Goal: Check status: Check status

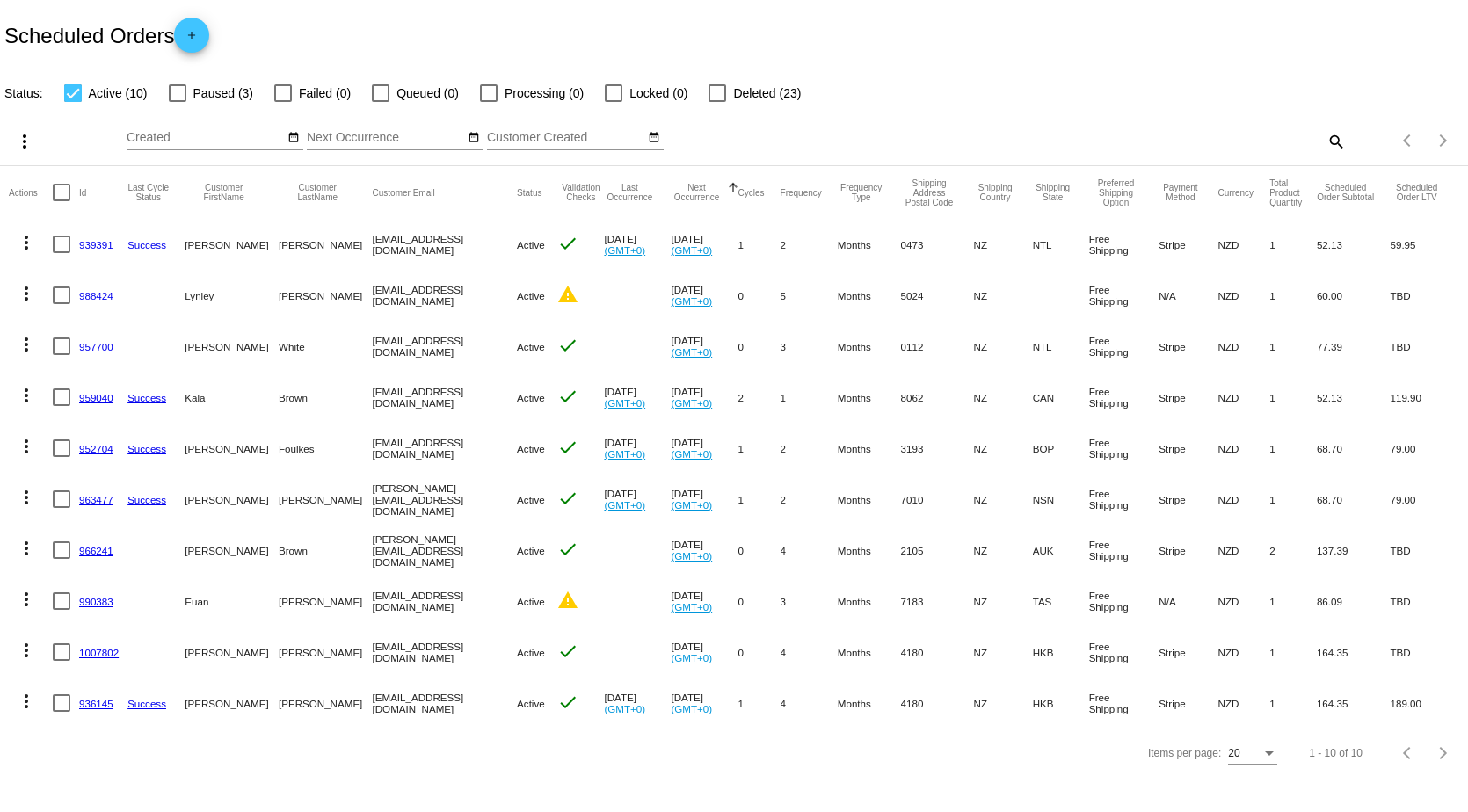
click at [79, 94] on div at bounding box center [73, 93] width 17 height 17
click at [73, 102] on input "Active (10)" at bounding box center [73, 102] width 1 height 1
checkbox input "false"
drag, startPoint x: 175, startPoint y: 91, endPoint x: 182, endPoint y: 84, distance: 9.9
click at [178, 87] on div at bounding box center [178, 93] width 17 height 17
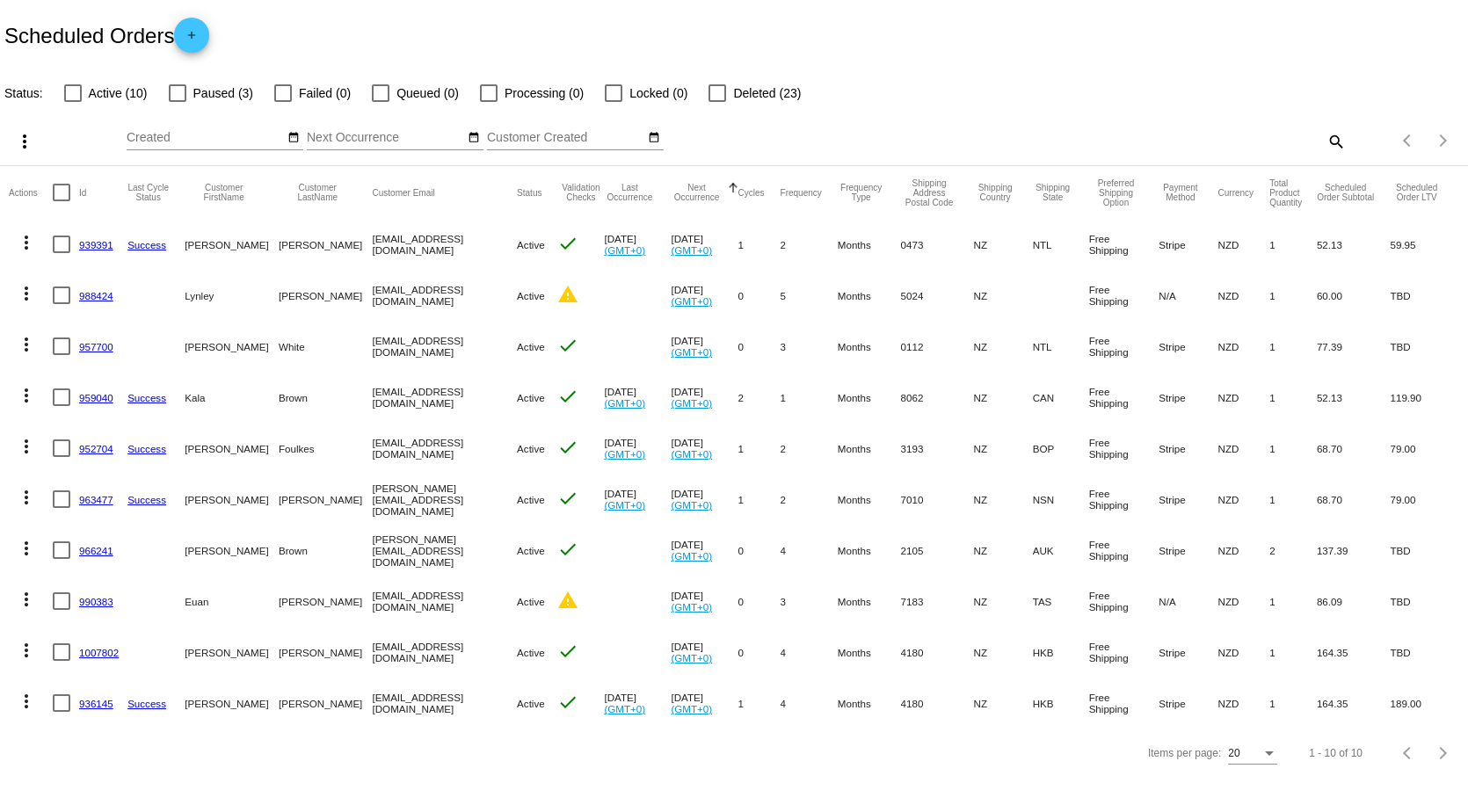
click at [178, 102] on input "Paused (3)" at bounding box center [177, 102] width 1 height 1
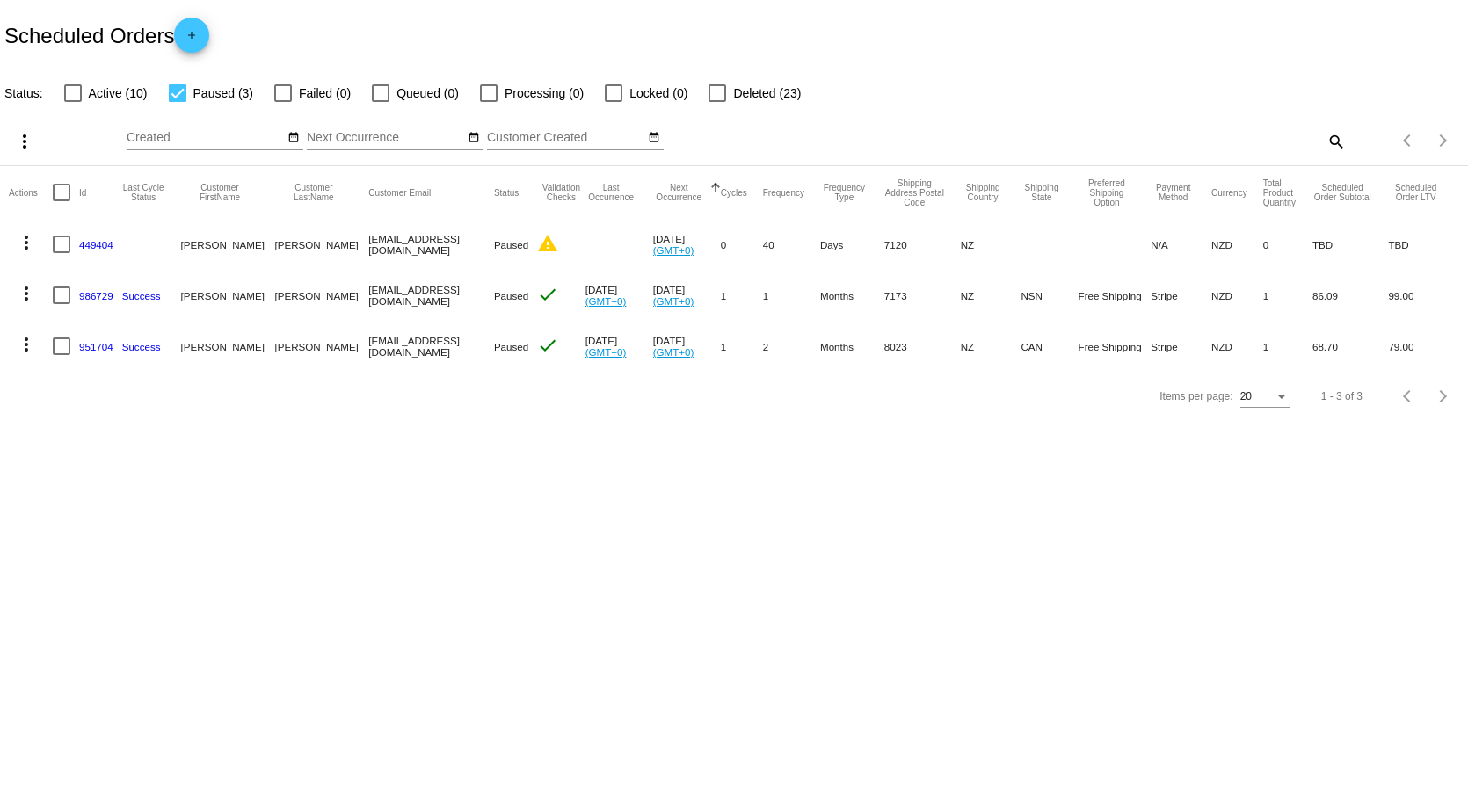
click at [179, 92] on div at bounding box center [178, 93] width 17 height 17
click at [178, 102] on input "Paused (3)" at bounding box center [177, 102] width 1 height 1
checkbox input "false"
click at [73, 95] on div at bounding box center [73, 93] width 17 height 17
click at [73, 102] on input "Active (10)" at bounding box center [73, 102] width 1 height 1
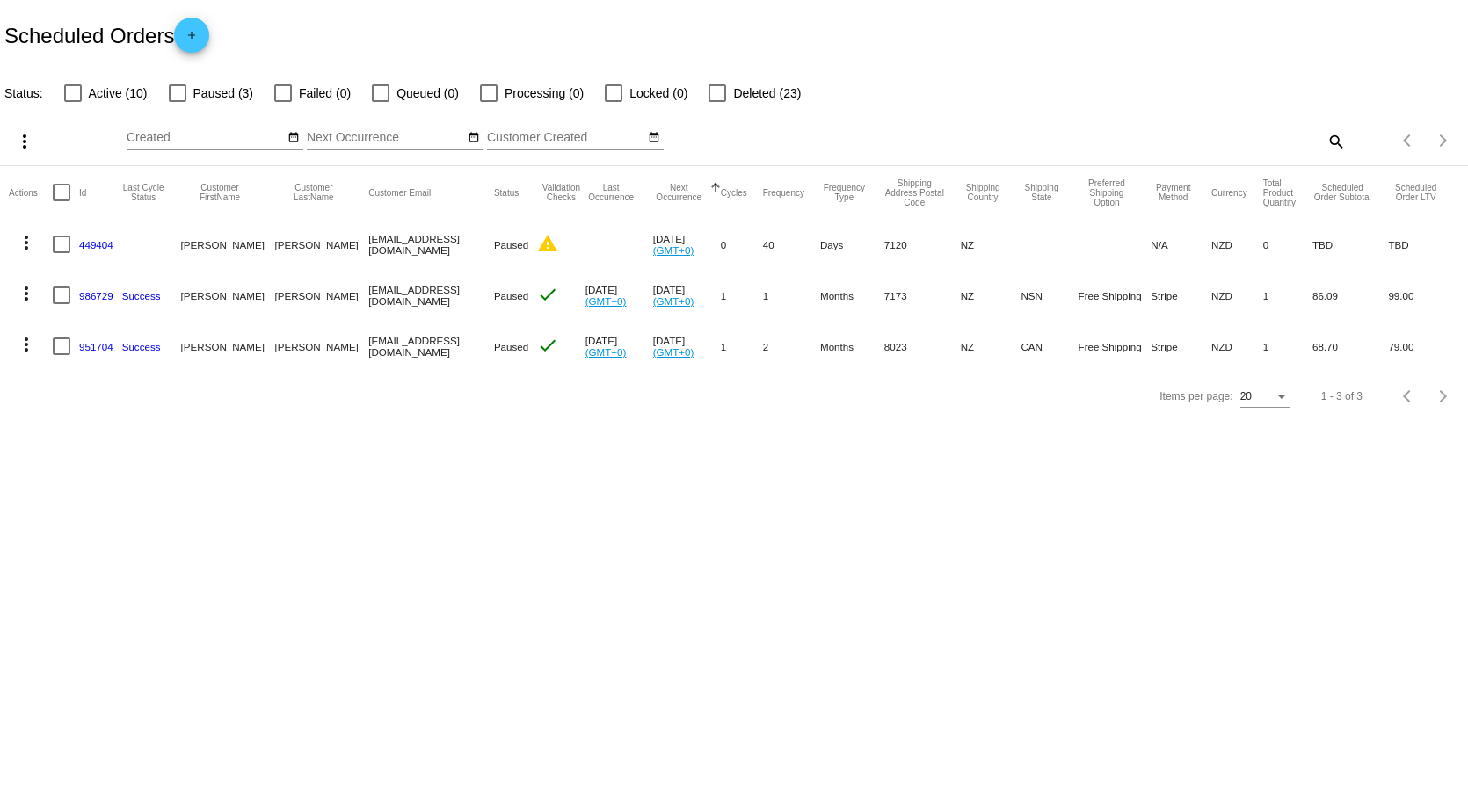
checkbox input "true"
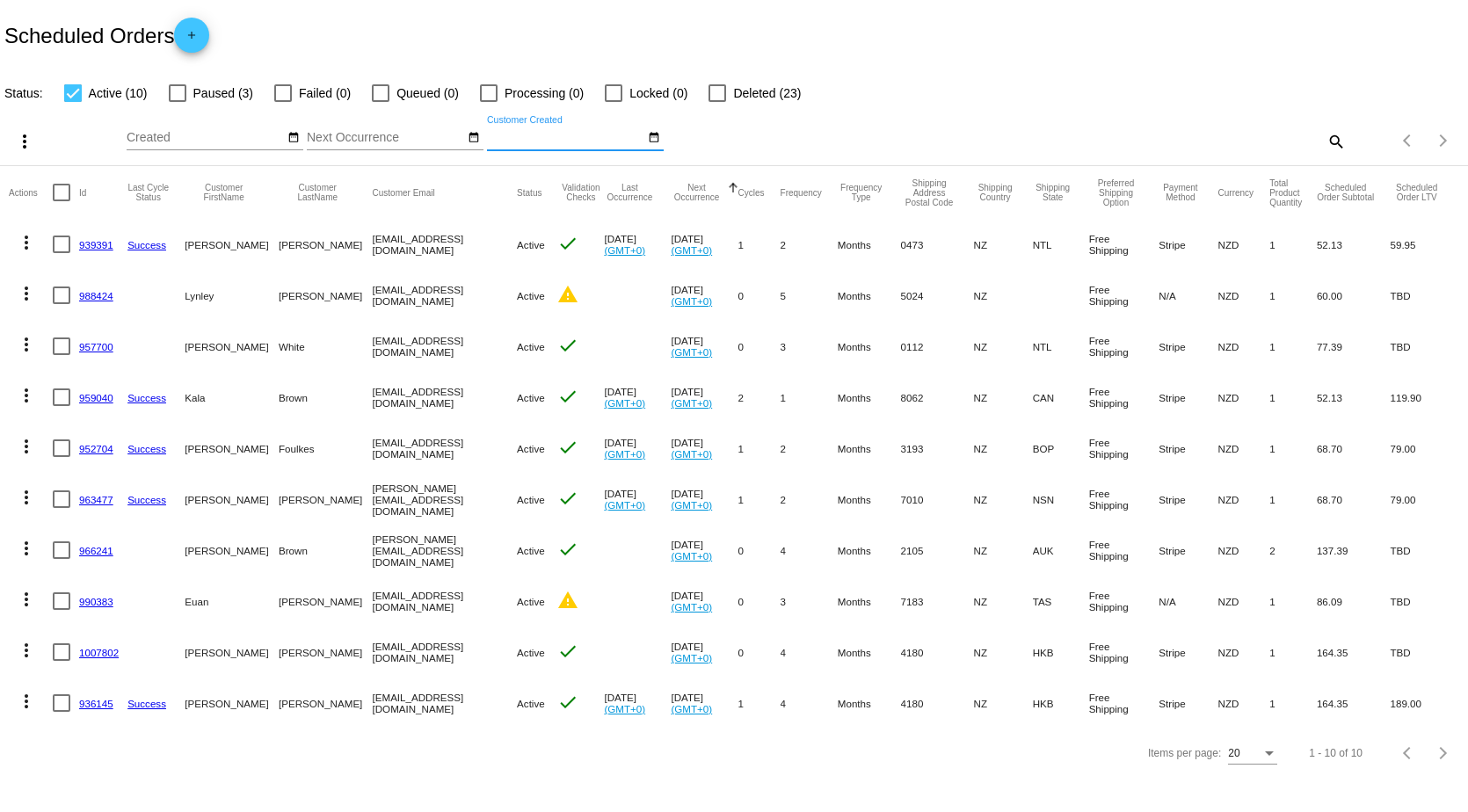
click at [558, 138] on input "Customer Created" at bounding box center [566, 137] width 158 height 14
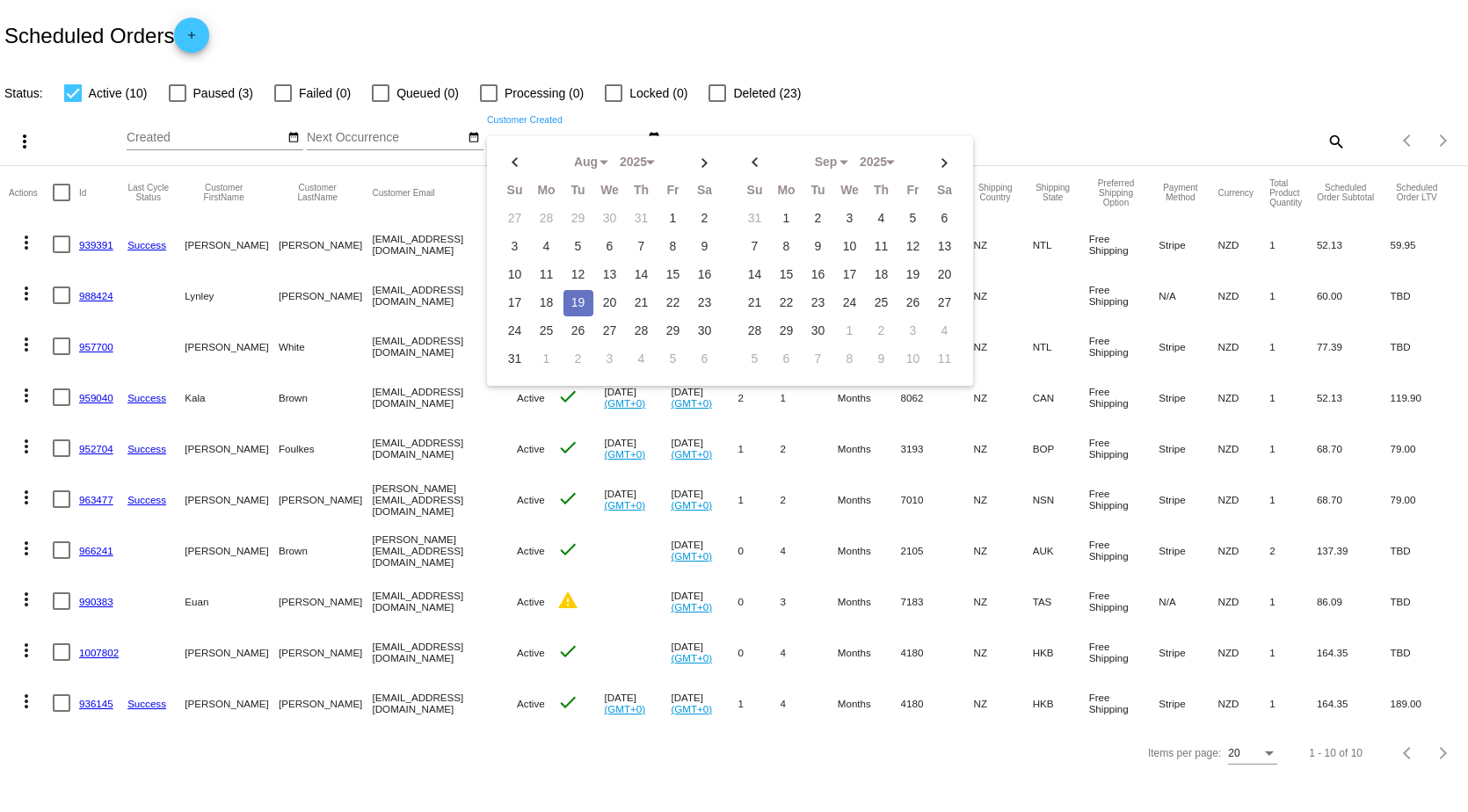
click at [895, 106] on div "more_vert Aug Jan Feb Mar [DATE]" at bounding box center [734, 135] width 1468 height 62
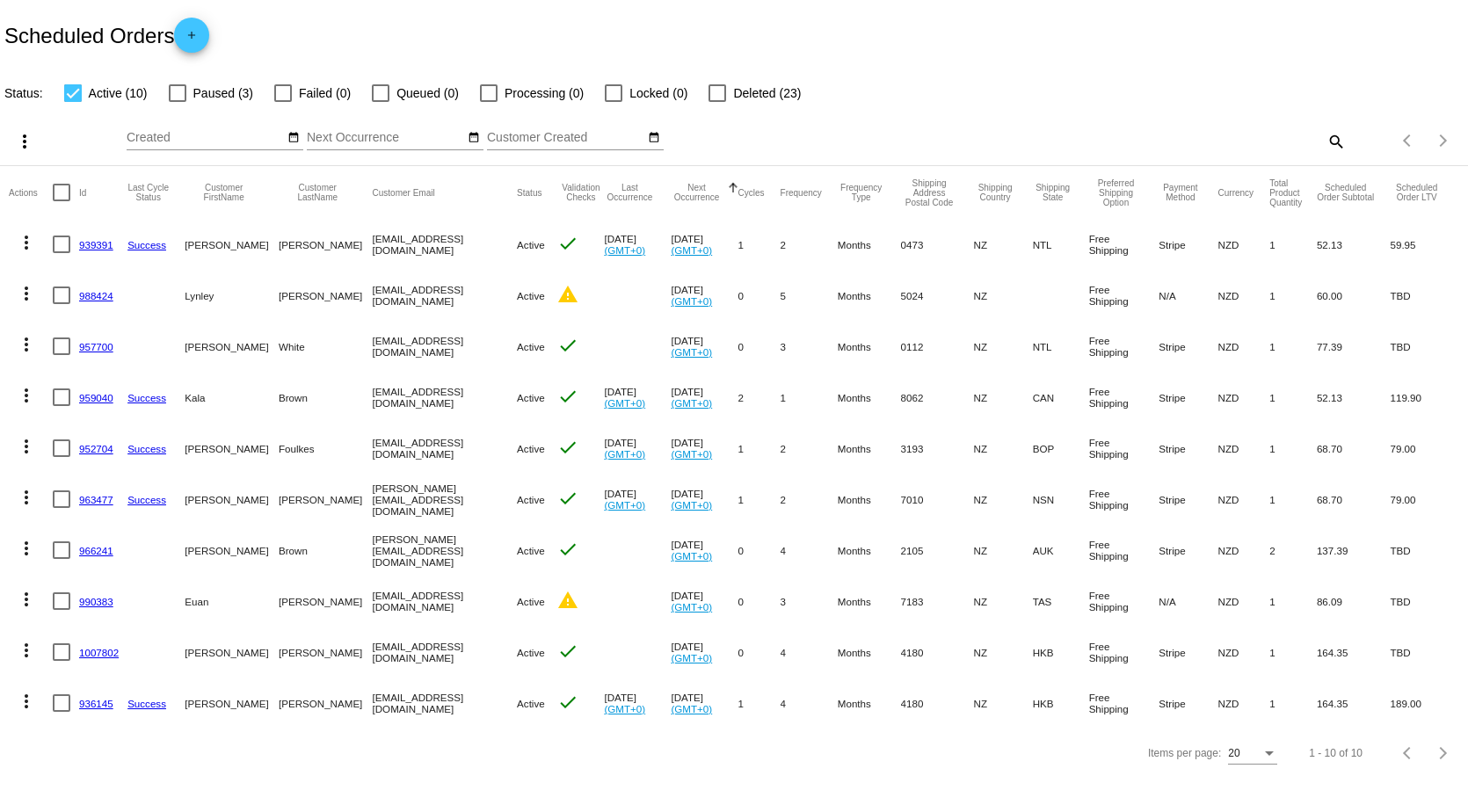
click at [27, 147] on mat-icon "more_vert" at bounding box center [25, 141] width 21 height 21
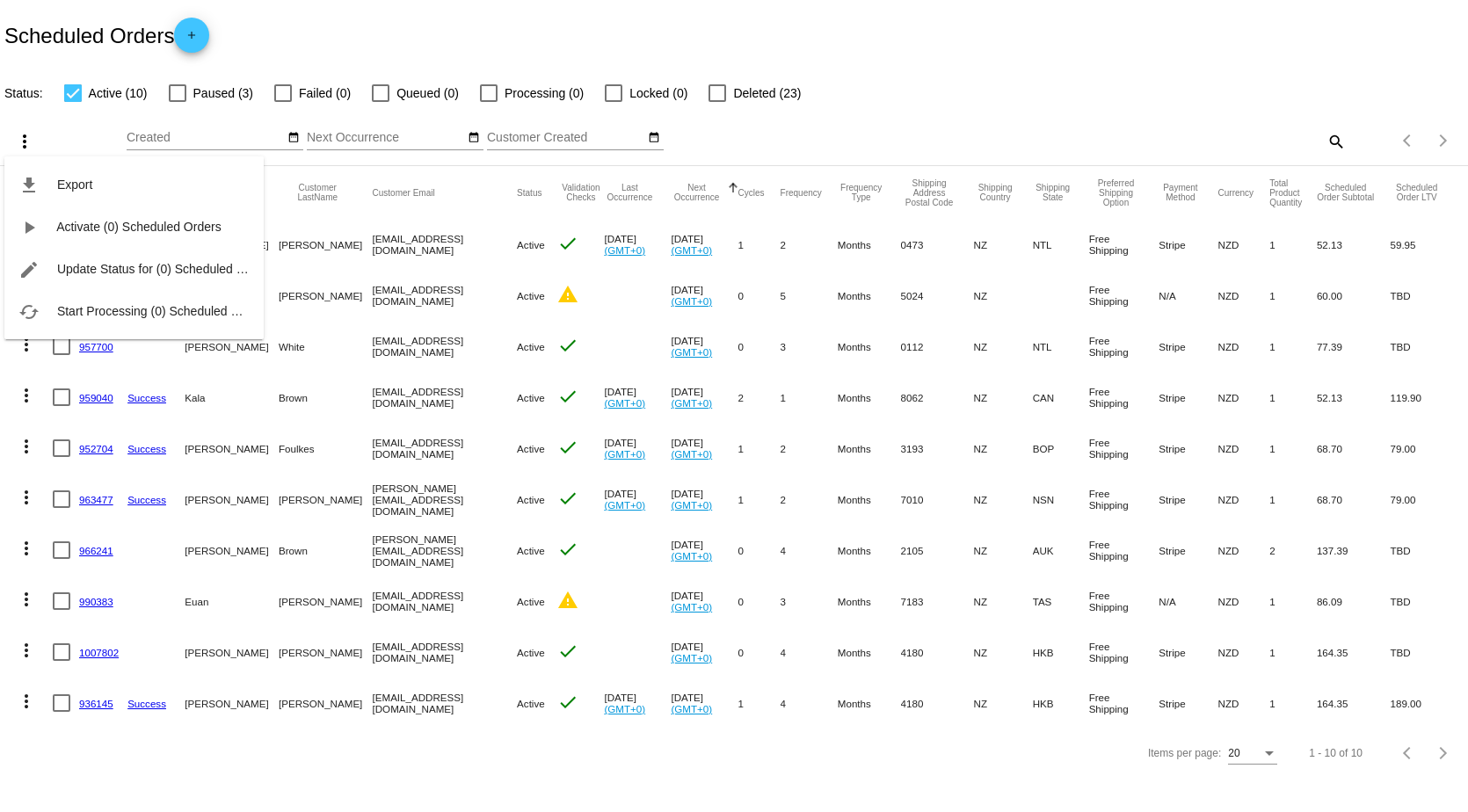
click at [1001, 125] on div at bounding box center [734, 406] width 1468 height 812
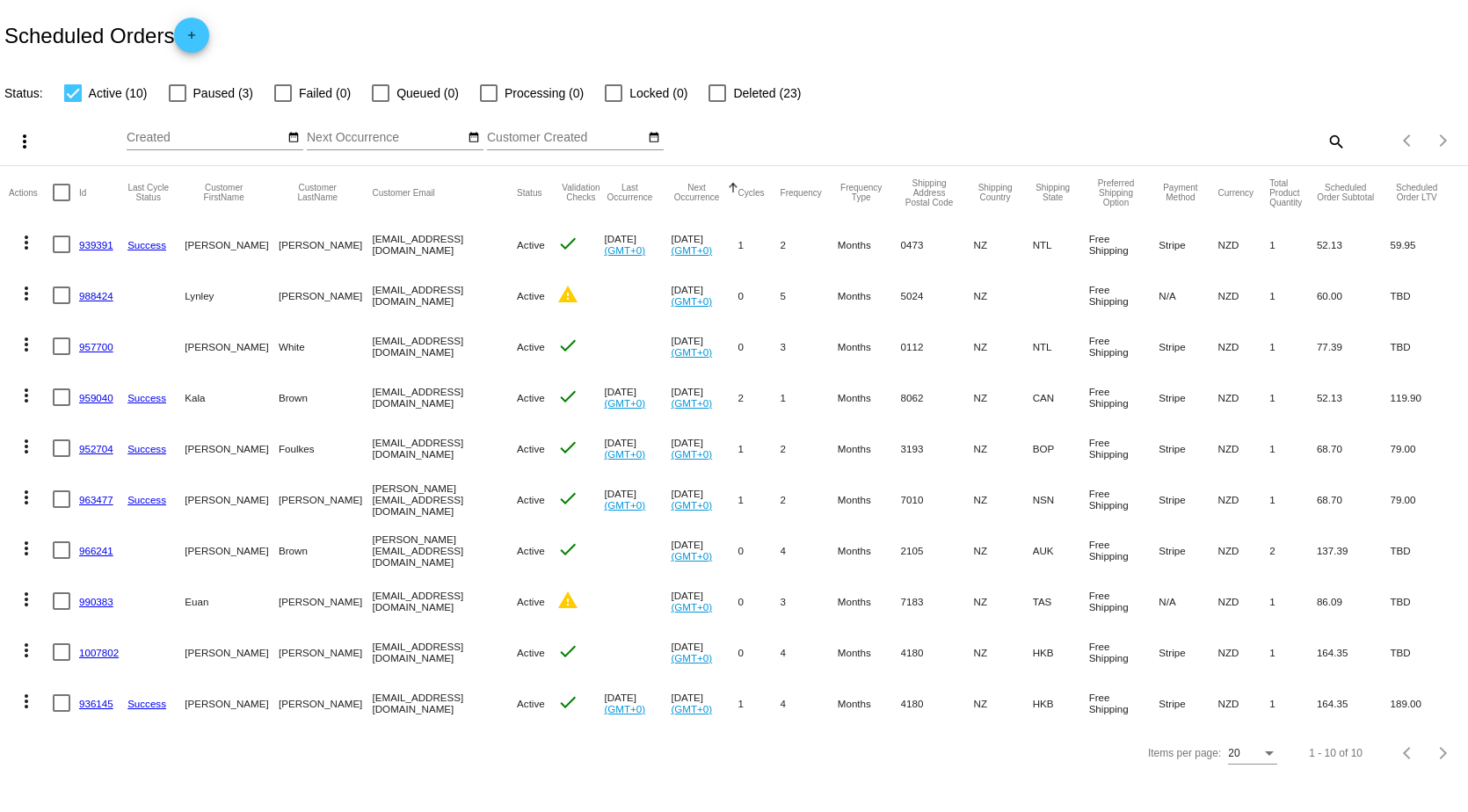
click at [103, 705] on link "936145" at bounding box center [96, 703] width 34 height 11
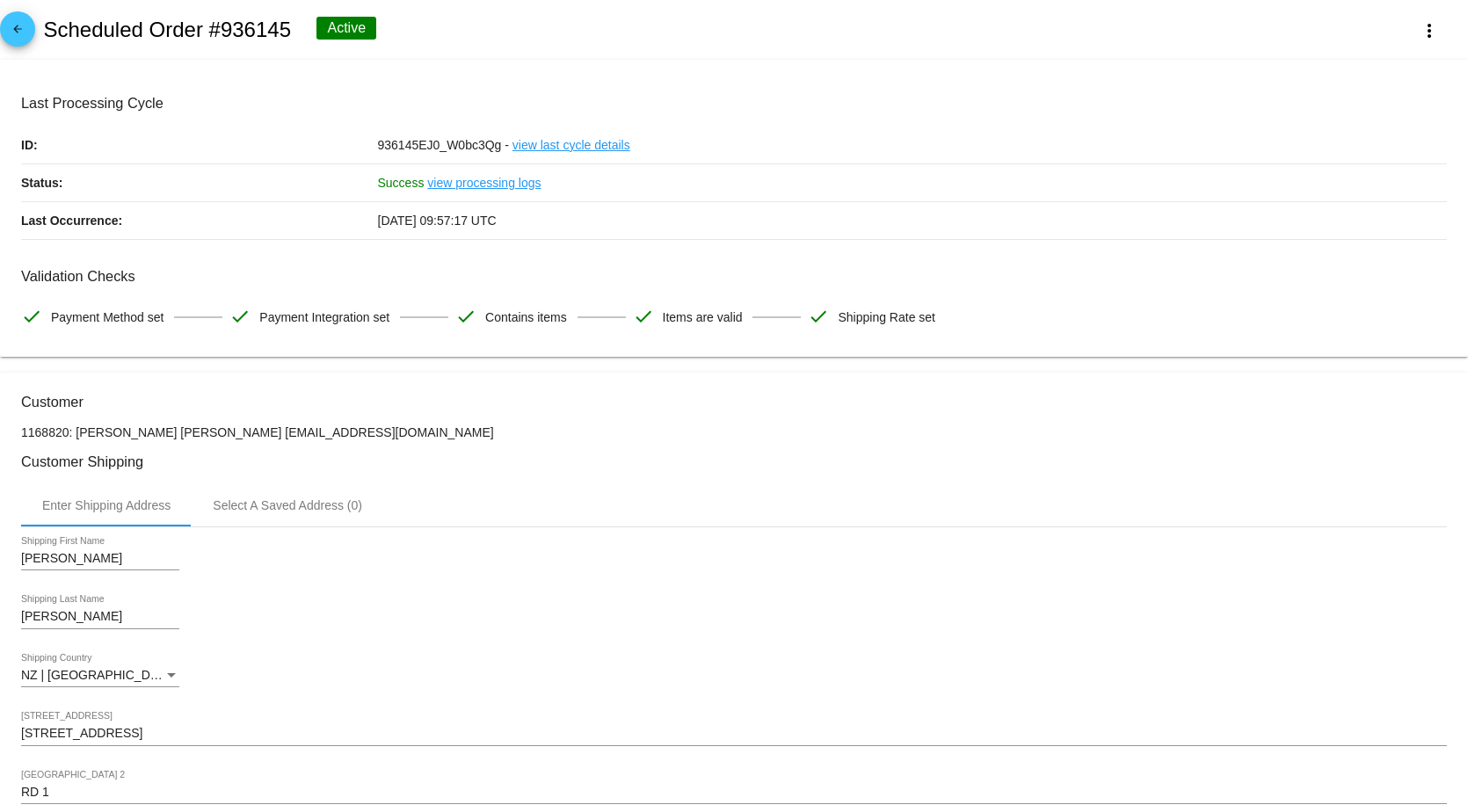
click at [507, 177] on link "view processing logs" at bounding box center [484, 182] width 114 height 37
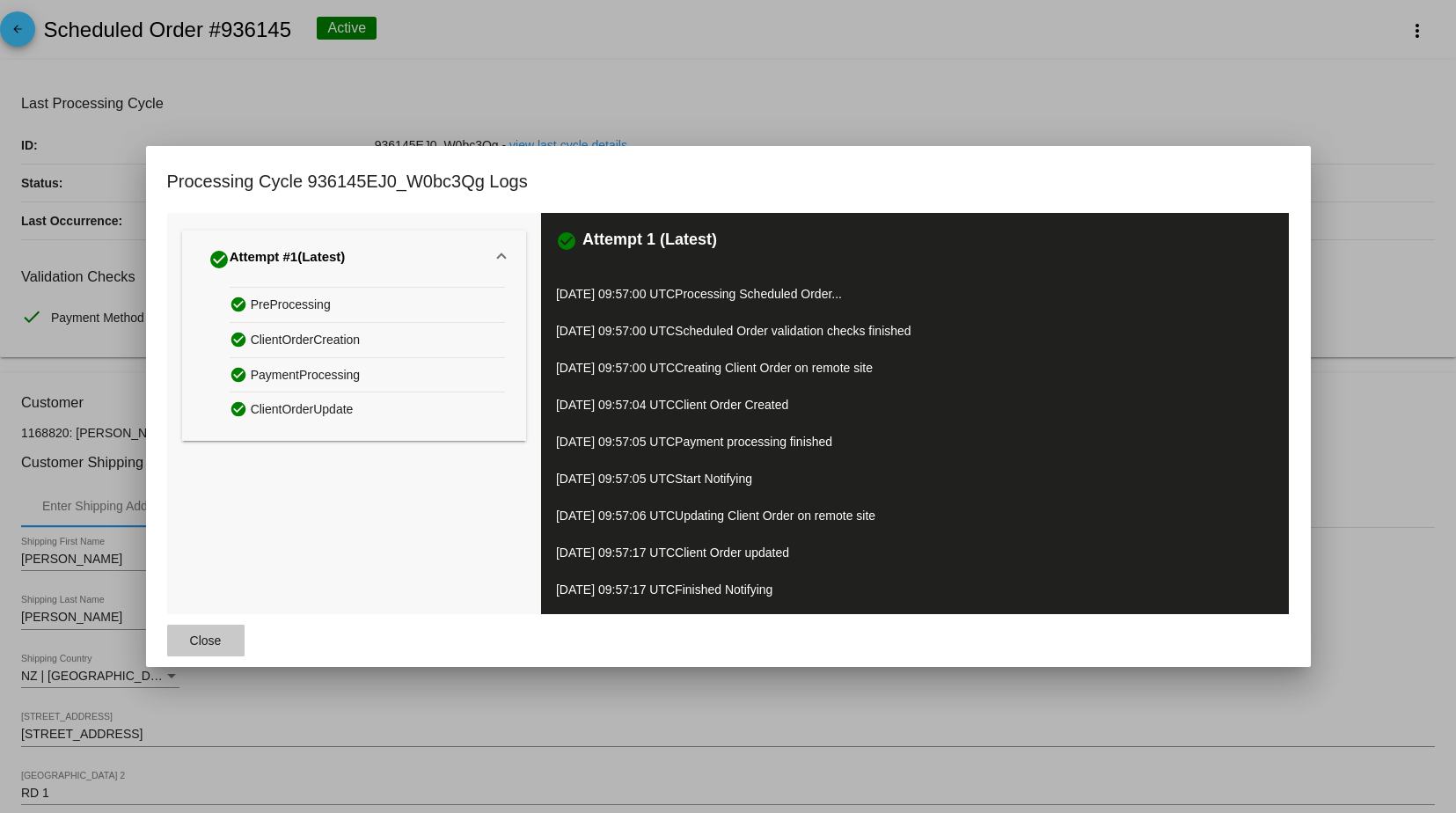
click at [190, 642] on span "Close" at bounding box center [205, 640] width 32 height 14
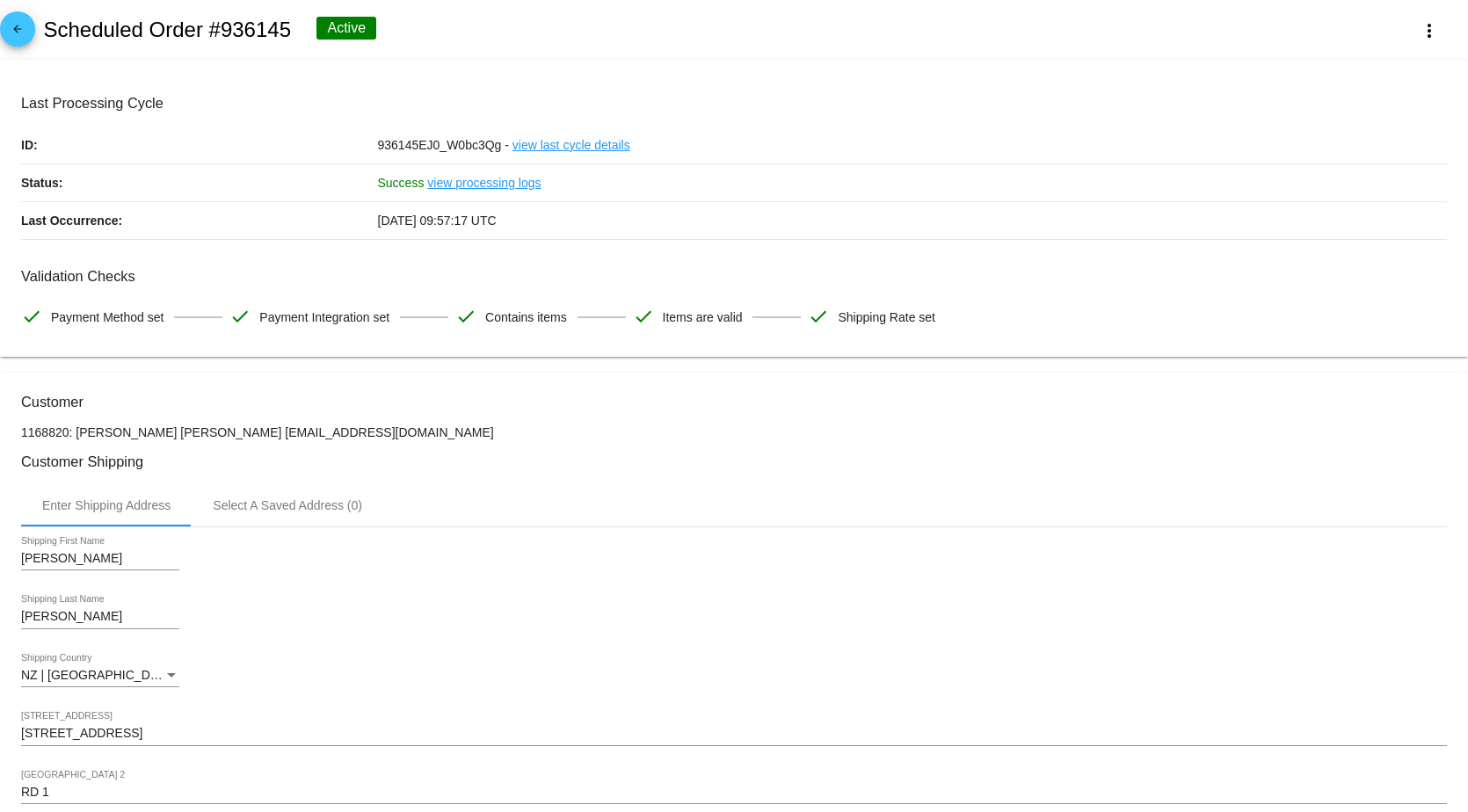
click at [589, 144] on link "view last cycle details" at bounding box center [571, 145] width 117 height 37
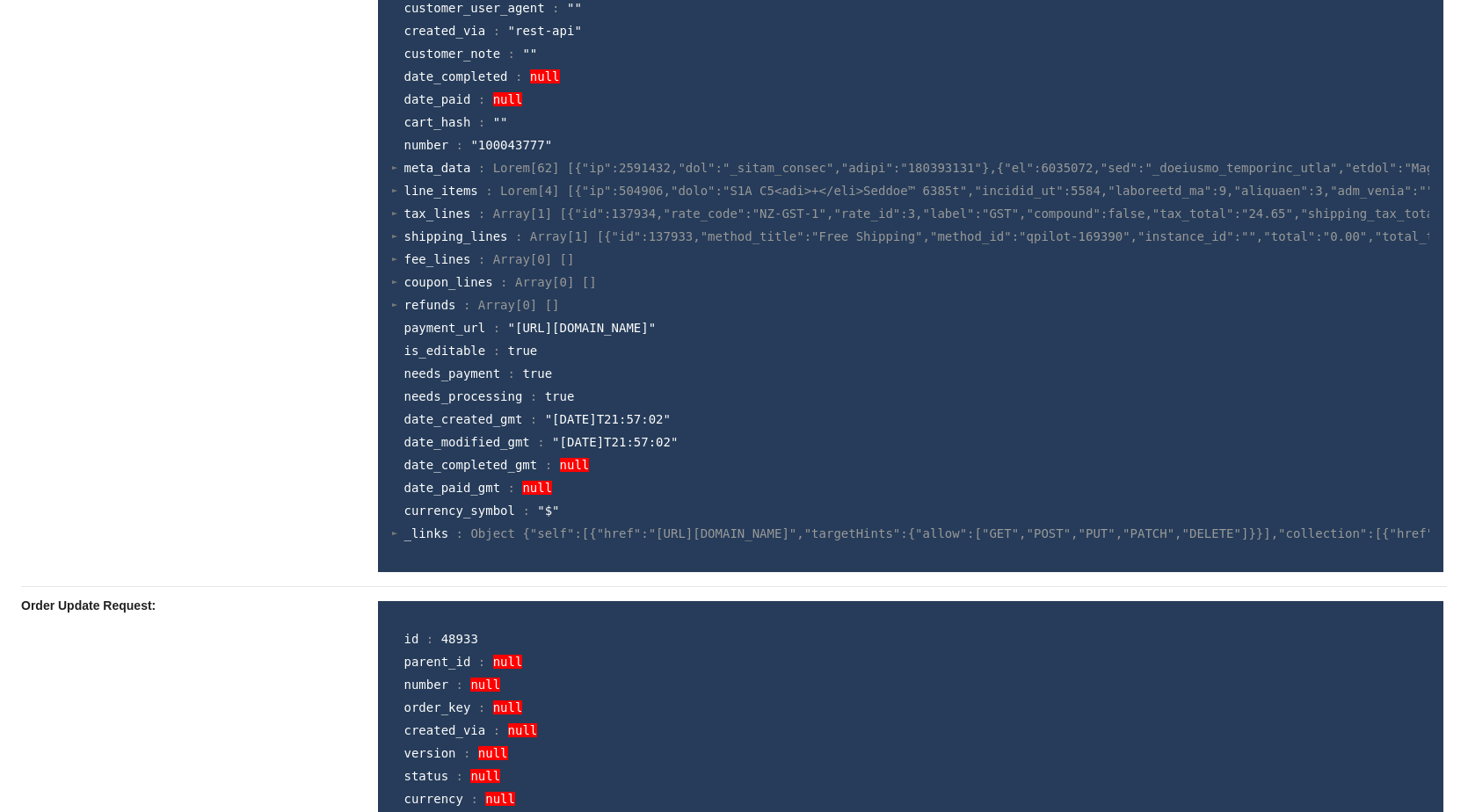
scroll to position [2021, 0]
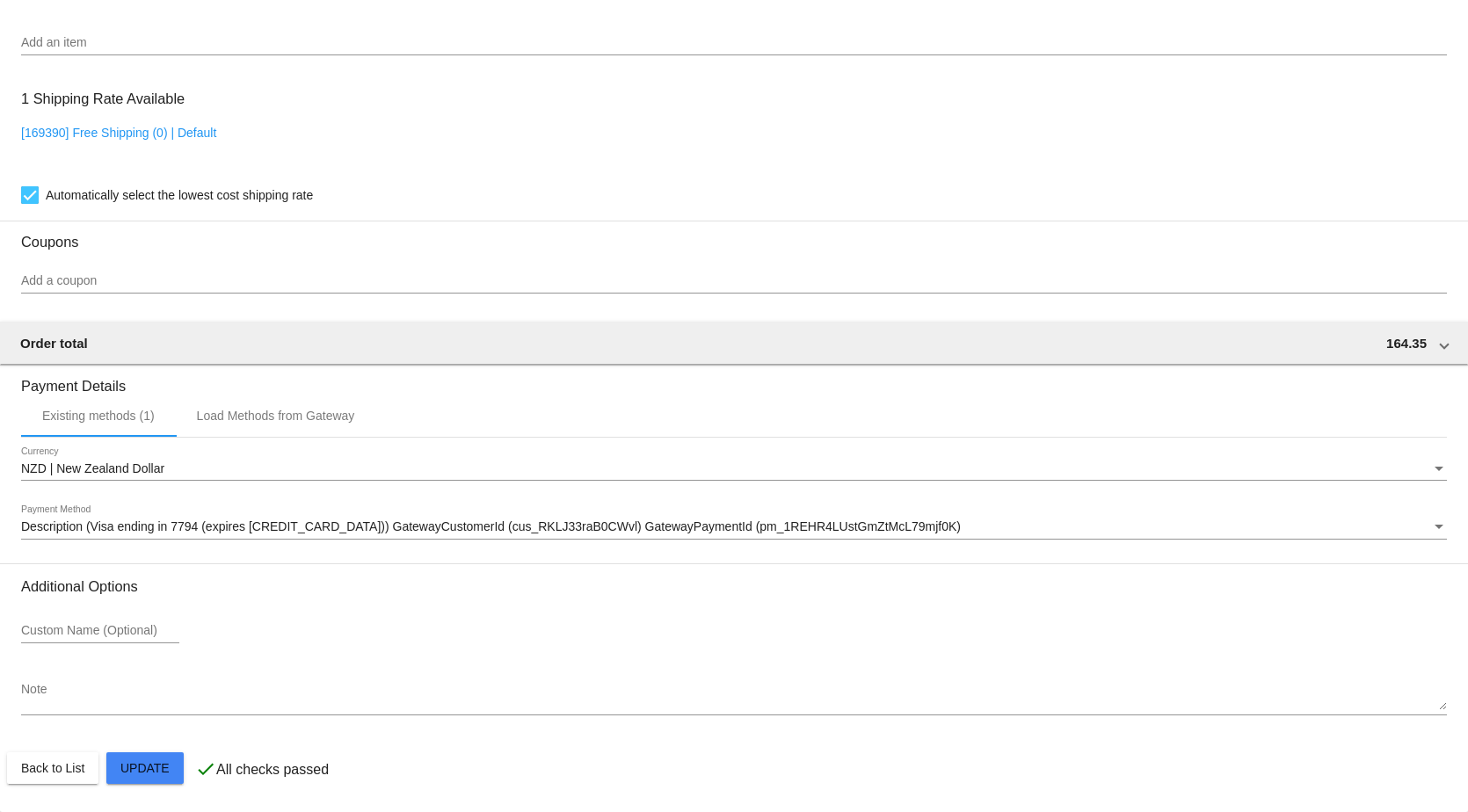
scroll to position [1330, 0]
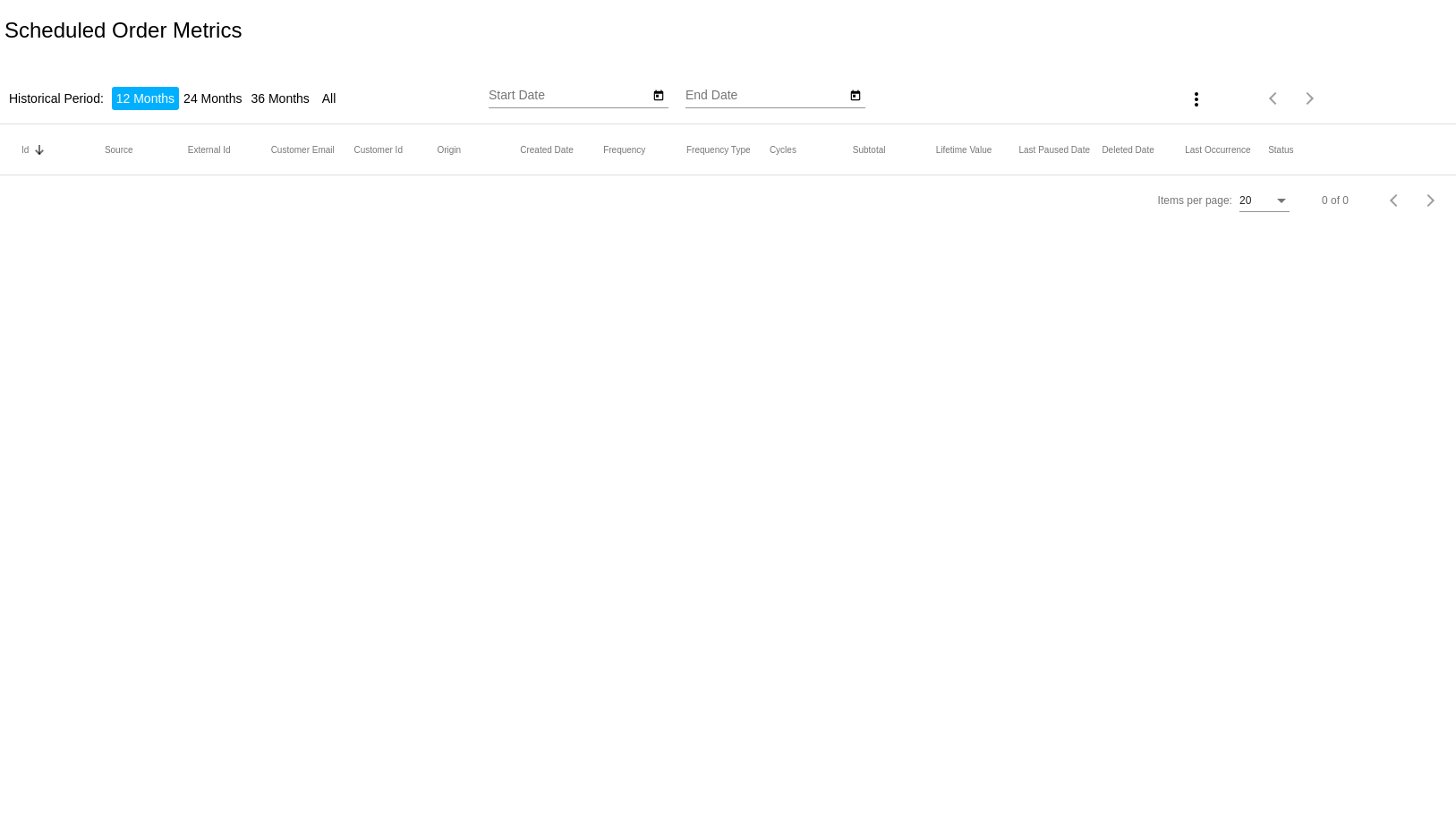
type input "[DATE]"
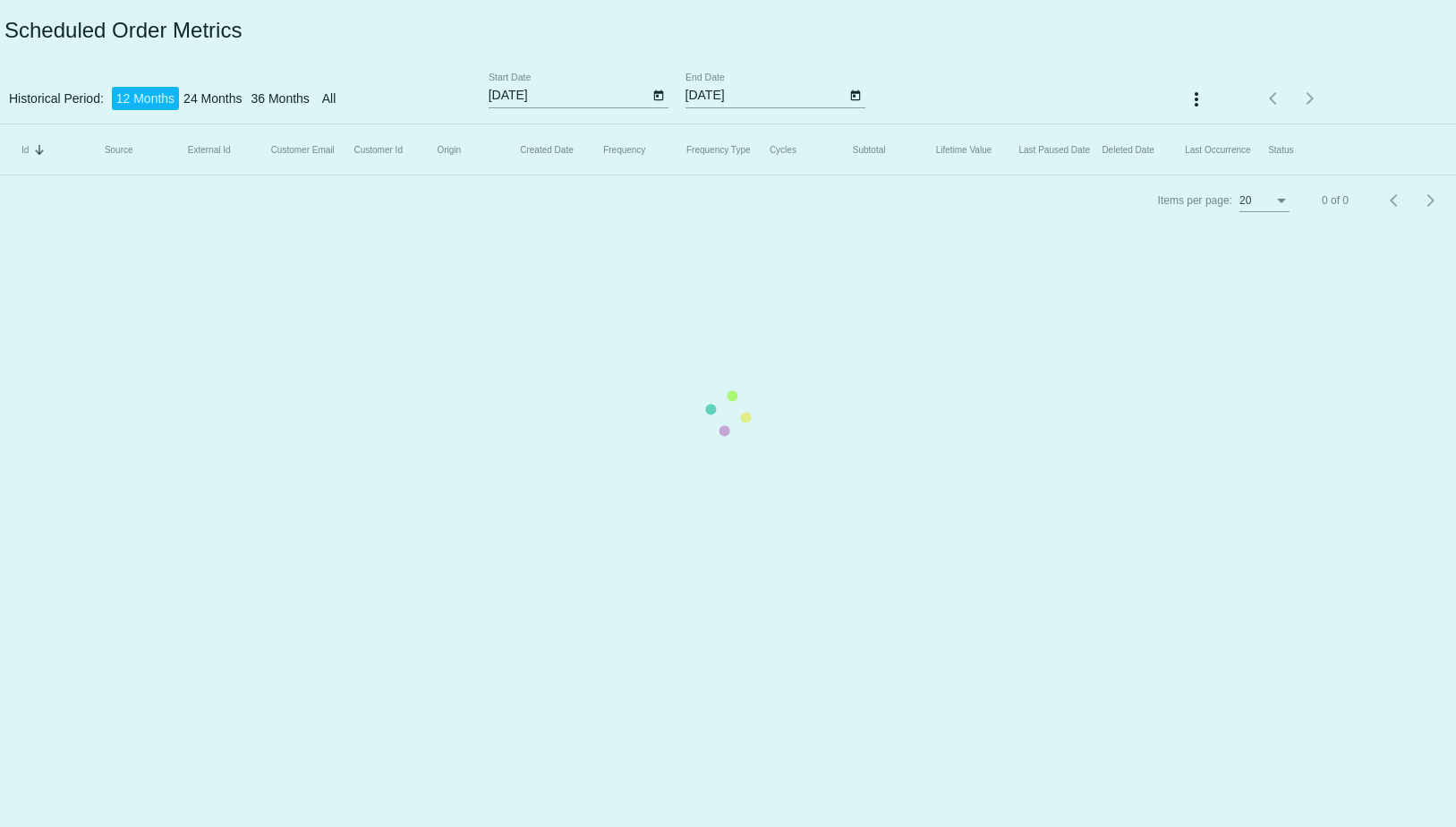
click at [375, 175] on mat-table "Id Sorted by Id descending Source External Id Customer Email Customer Id Origin…" at bounding box center [728, 150] width 1456 height 51
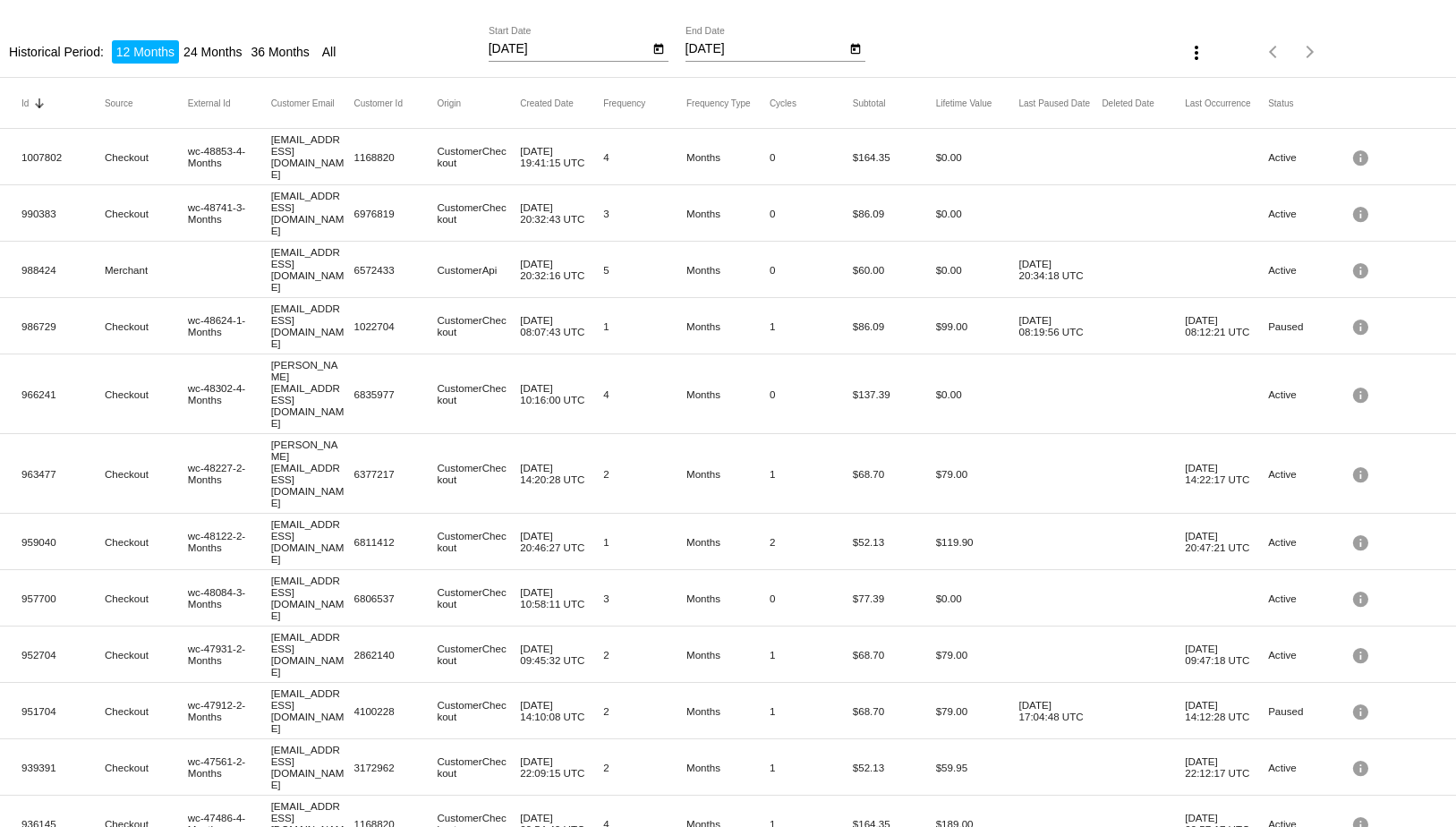
scroll to position [71, 0]
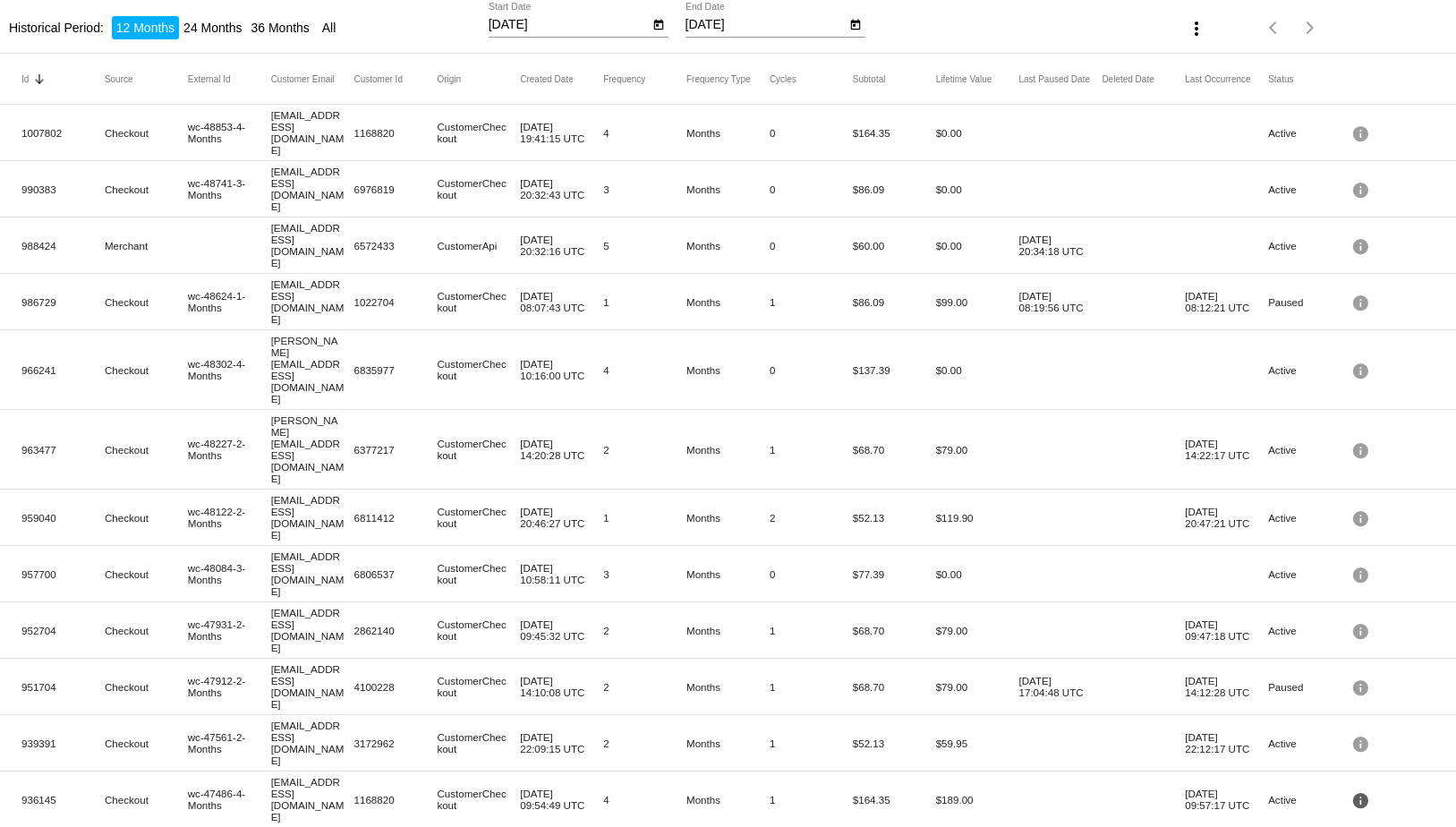
click at [1352, 786] on mat-icon "info" at bounding box center [1363, 800] width 21 height 28
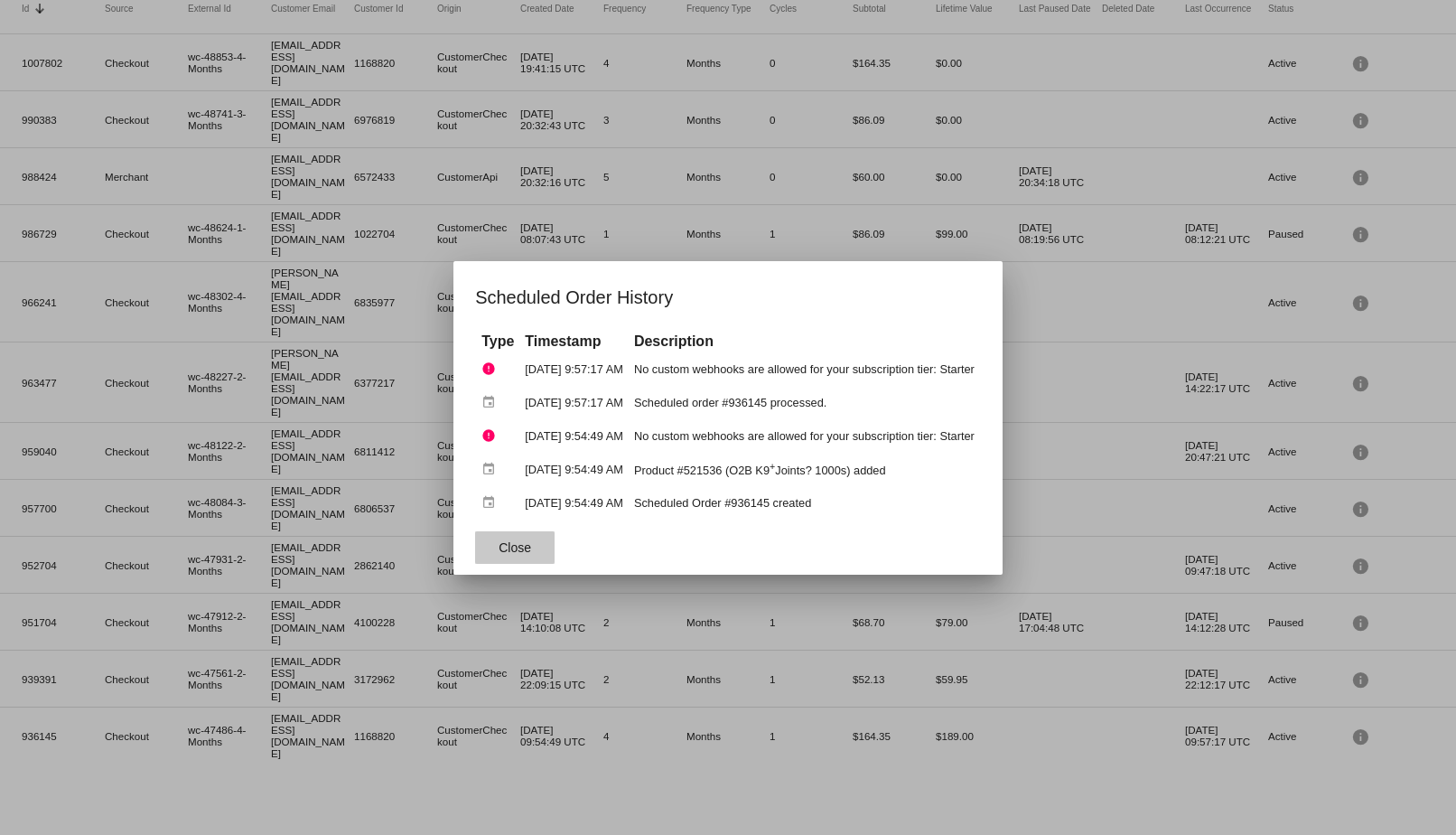
drag, startPoint x: 511, startPoint y: 548, endPoint x: 374, endPoint y: 756, distance: 249.1
click at [511, 548] on span "Close" at bounding box center [514, 548] width 32 height 15
